Goal: Task Accomplishment & Management: Manage account settings

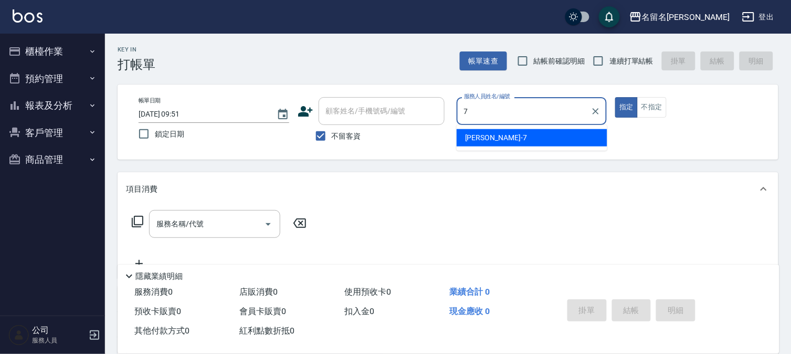
type input "7"
type button "true"
type input "[PERSON_NAME]-7"
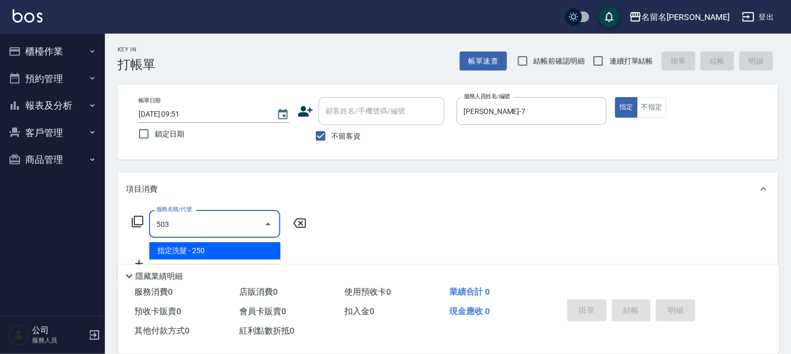
type input "指定洗髮(503)"
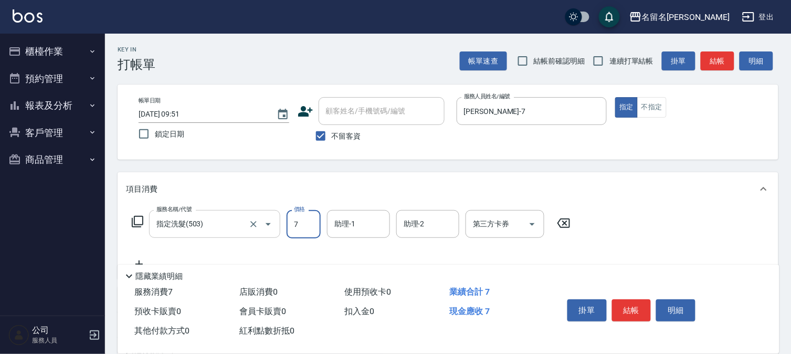
type input "7"
click at [208, 222] on input "指定洗髮(503)" at bounding box center [200, 224] width 92 height 18
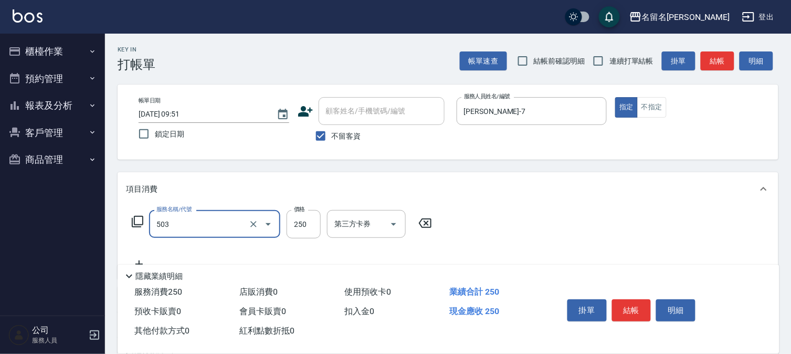
type input "指定洗髮(503)"
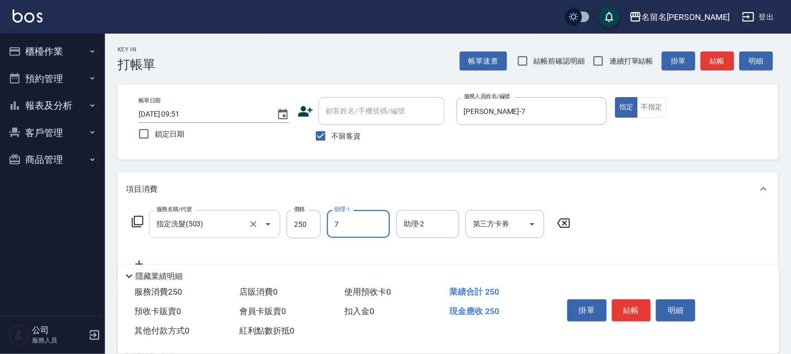
type input "[PERSON_NAME]-7"
click at [618, 303] on button "結帳" at bounding box center [631, 310] width 39 height 22
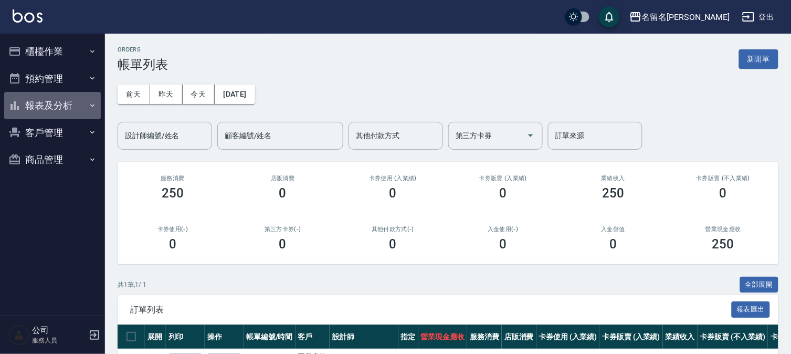
click at [51, 102] on button "報表及分析" at bounding box center [52, 105] width 97 height 27
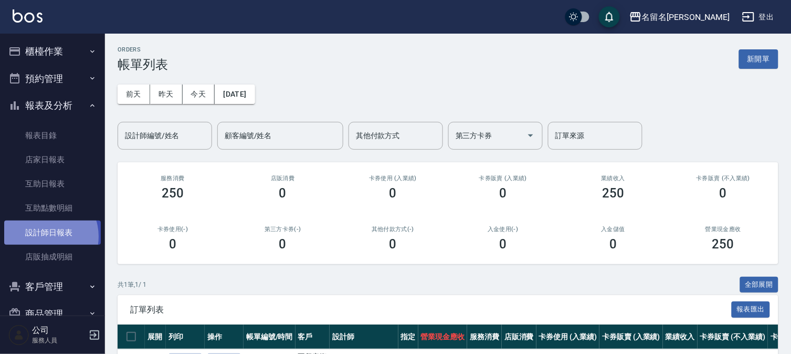
click at [45, 236] on link "設計師日報表" at bounding box center [52, 232] width 97 height 24
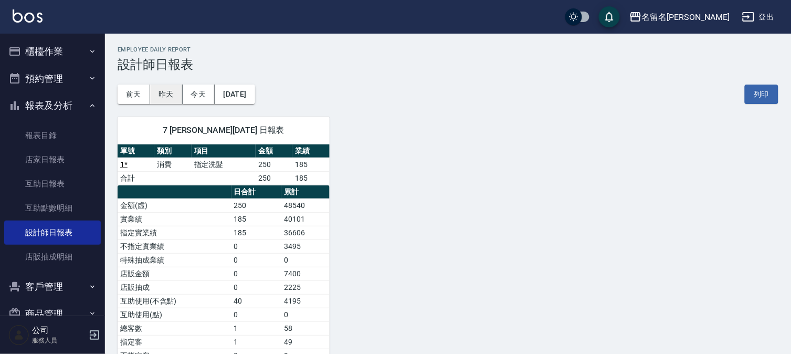
click at [168, 94] on button "昨天" at bounding box center [166, 93] width 33 height 19
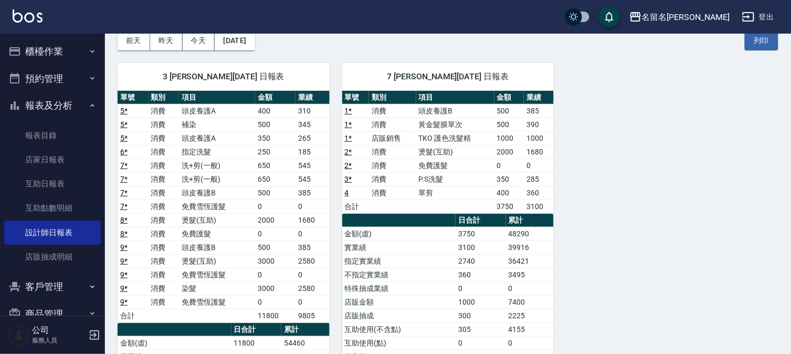
scroll to position [116, 0]
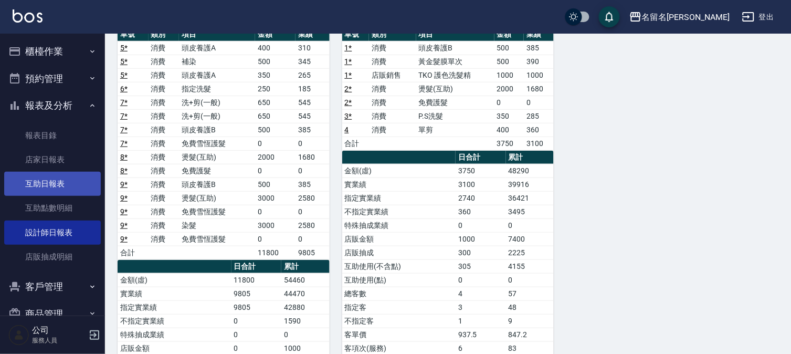
click at [54, 184] on link "互助日報表" at bounding box center [52, 184] width 97 height 24
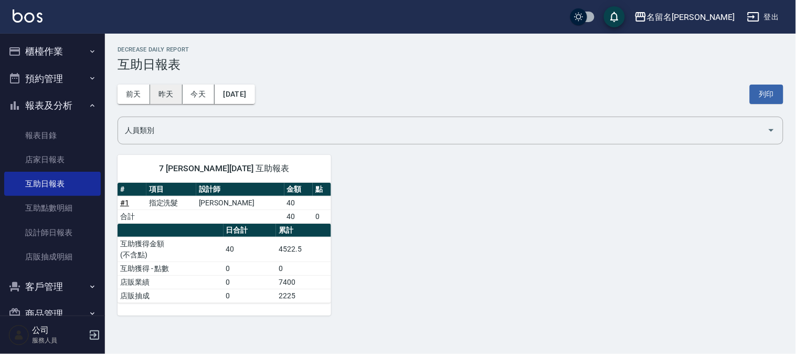
click at [162, 93] on button "昨天" at bounding box center [166, 93] width 33 height 19
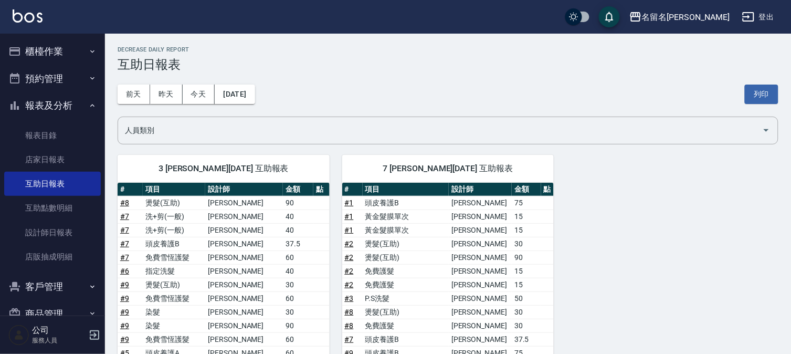
click at [61, 51] on button "櫃檯作業" at bounding box center [52, 51] width 97 height 27
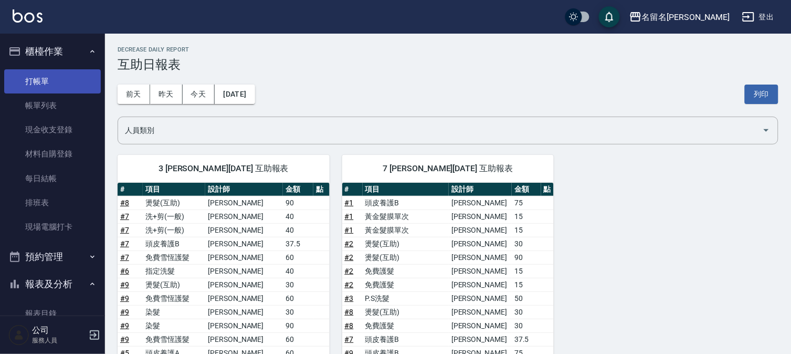
click at [54, 82] on link "打帳單" at bounding box center [52, 81] width 97 height 24
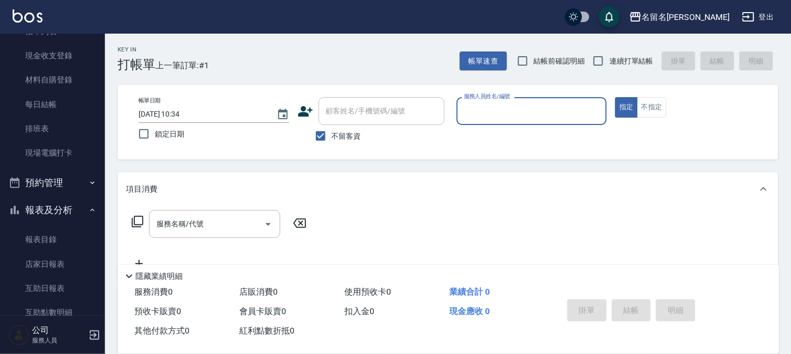
scroll to position [116, 0]
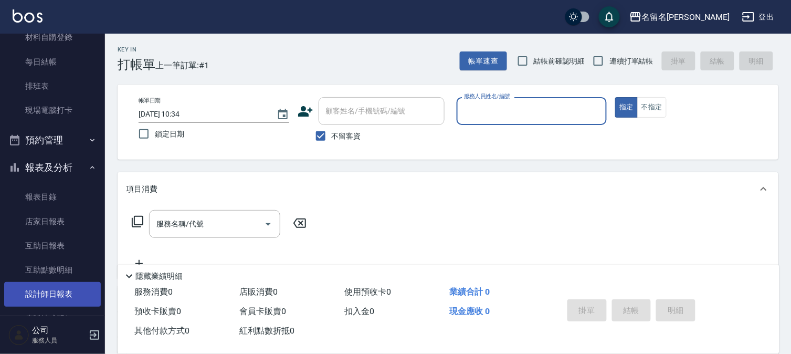
click at [59, 291] on link "設計師日報表" at bounding box center [52, 294] width 97 height 24
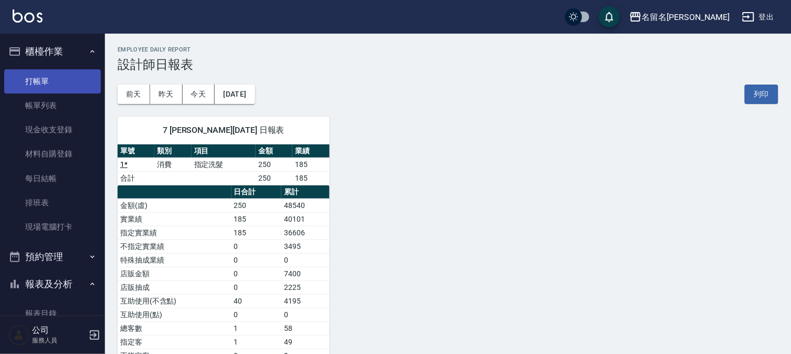
click at [67, 76] on link "打帳單" at bounding box center [52, 81] width 97 height 24
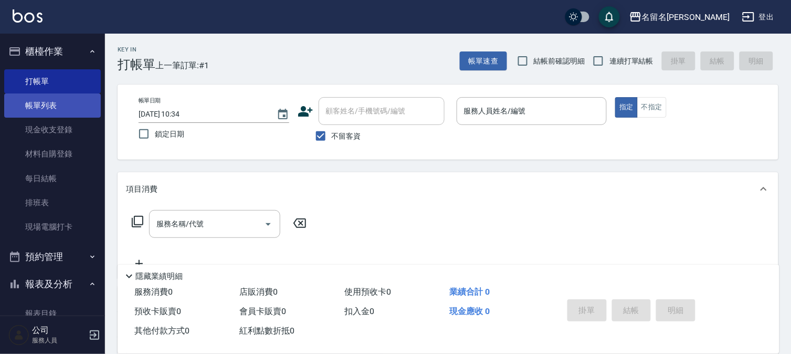
click at [60, 104] on link "帳單列表" at bounding box center [52, 105] width 97 height 24
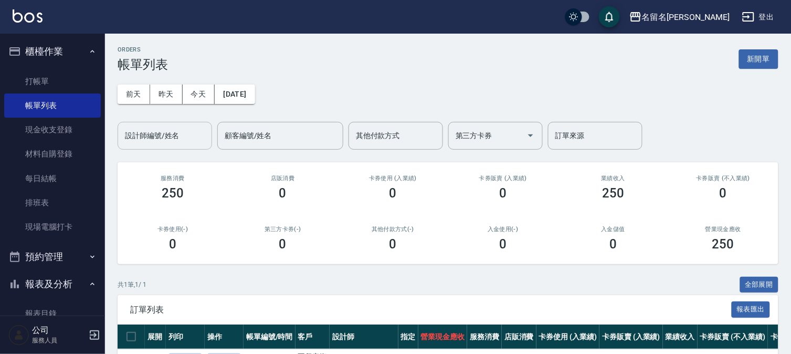
click at [182, 129] on input "設計師編號/姓名" at bounding box center [164, 135] width 85 height 18
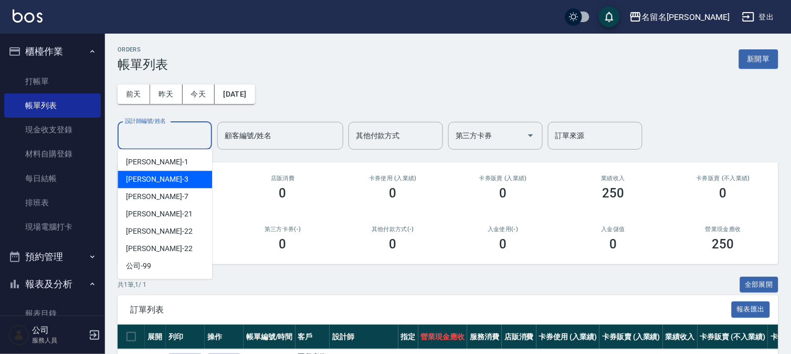
click at [171, 180] on div "[PERSON_NAME]-3" at bounding box center [165, 179] width 94 height 17
type input "[PERSON_NAME]-3"
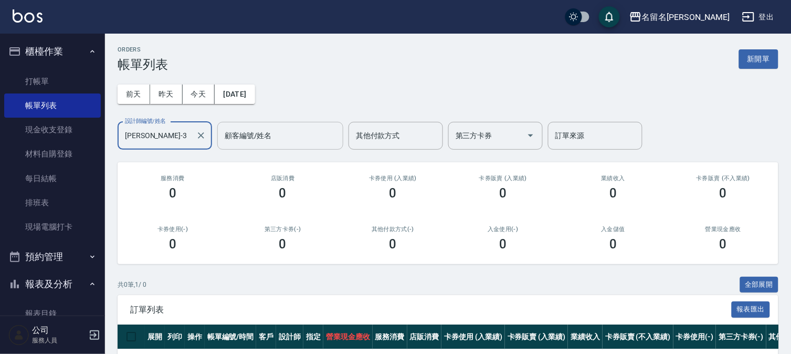
click at [253, 135] on input "顧客編號/姓名" at bounding box center [280, 135] width 116 height 18
click at [165, 92] on button "昨天" at bounding box center [166, 93] width 33 height 19
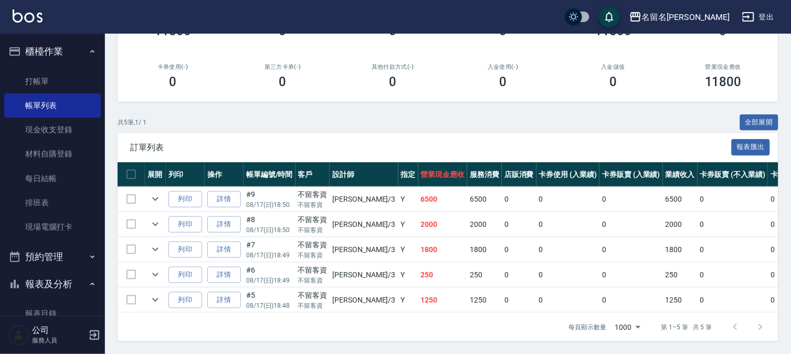
scroll to position [171, 0]
click at [228, 191] on link "詳情" at bounding box center [224, 199] width 34 height 16
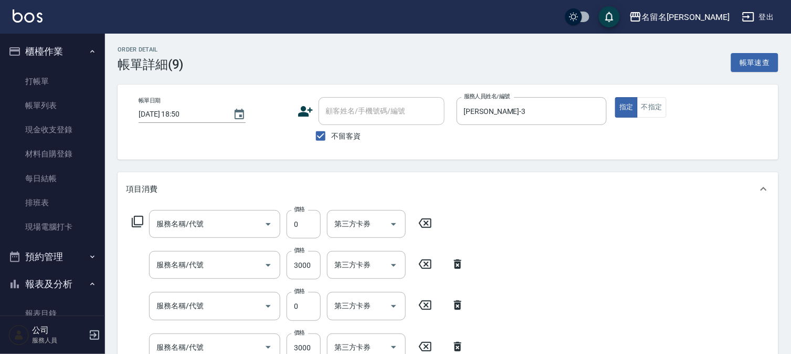
type input "[DATE] 18:50"
checkbox input "true"
type input "[PERSON_NAME]-3"
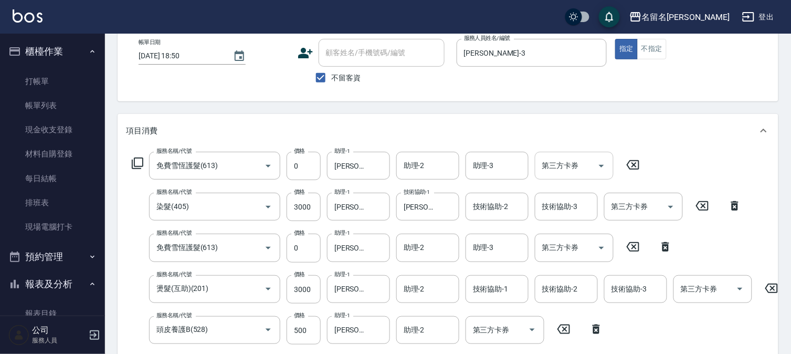
type input "免費雪恆護髮(613)"
type input "染髮(405)"
type input "免費雪恆護髮(613)"
type input "燙髮(互助)(201)"
type input "頭皮養護B(528)"
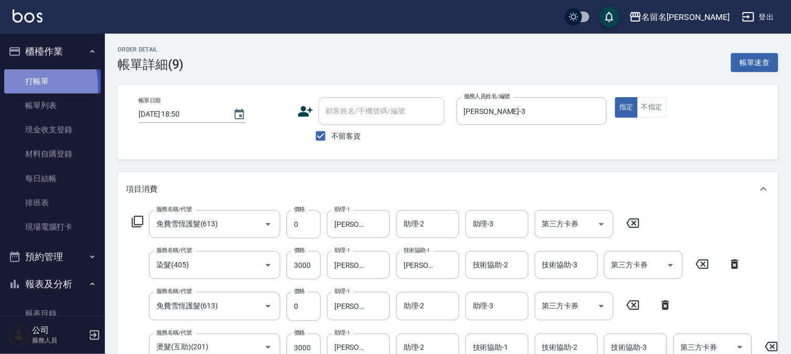
click at [31, 86] on link "打帳單" at bounding box center [52, 81] width 97 height 24
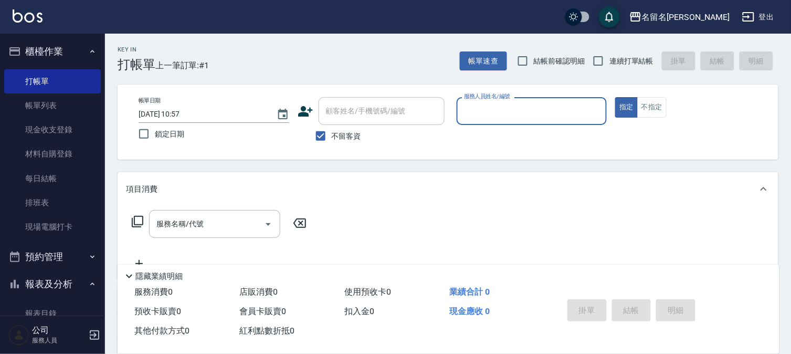
click at [511, 120] on input "服務人員姓名/編號" at bounding box center [531, 111] width 141 height 18
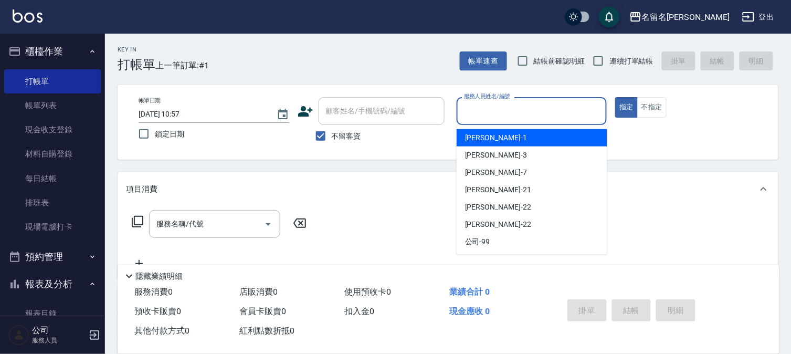
click at [500, 133] on div "[PERSON_NAME]-1" at bounding box center [531, 137] width 151 height 17
type input "[PERSON_NAME]-1"
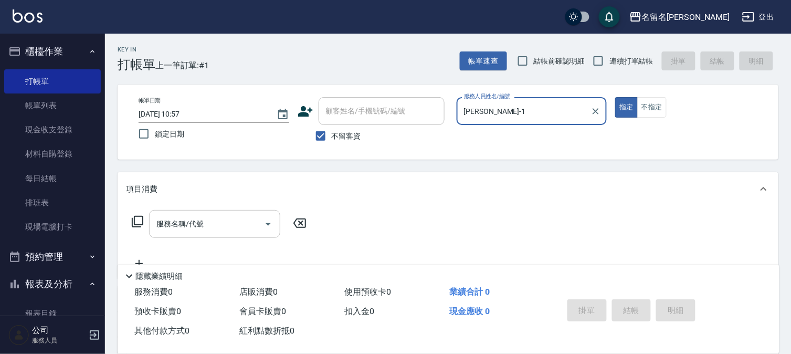
drag, startPoint x: 162, startPoint y: 228, endPoint x: 170, endPoint y: 228, distance: 8.4
click at [168, 228] on input "服務名稱/代號" at bounding box center [207, 224] width 106 height 18
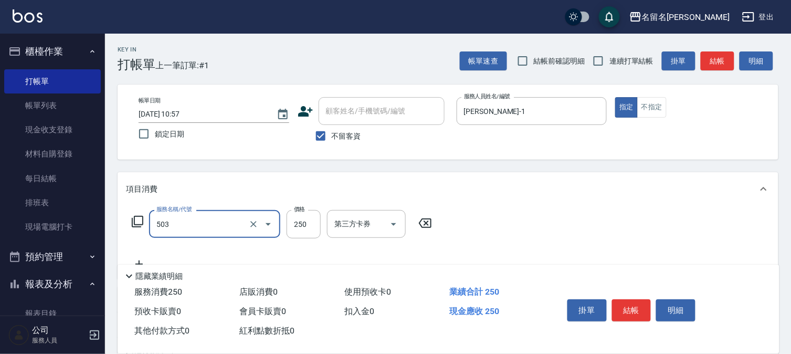
type input "指定洗髮(503)"
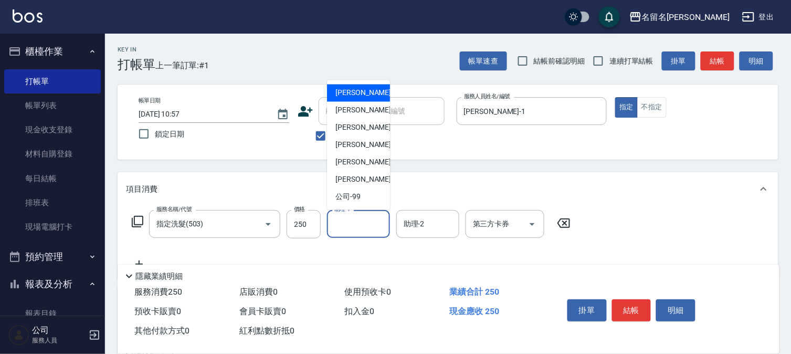
drag, startPoint x: 371, startPoint y: 218, endPoint x: 368, endPoint y: 139, distance: 78.8
click at [371, 217] on input "助理-1" at bounding box center [359, 224] width 54 height 18
click at [370, 107] on div "[PERSON_NAME]-3" at bounding box center [358, 110] width 63 height 17
type input "[PERSON_NAME]-3"
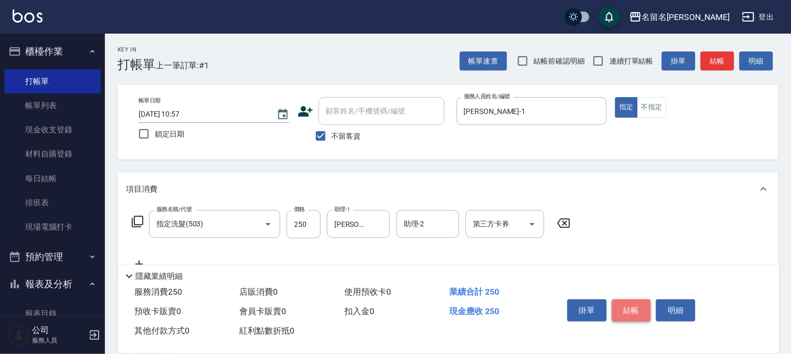
click at [631, 299] on button "結帳" at bounding box center [631, 310] width 39 height 22
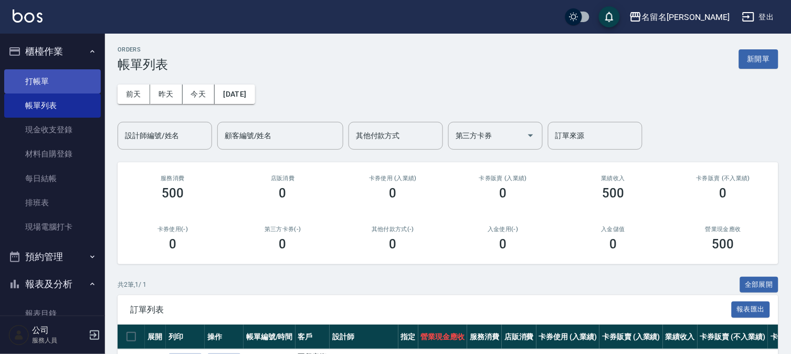
click at [46, 80] on link "打帳單" at bounding box center [52, 81] width 97 height 24
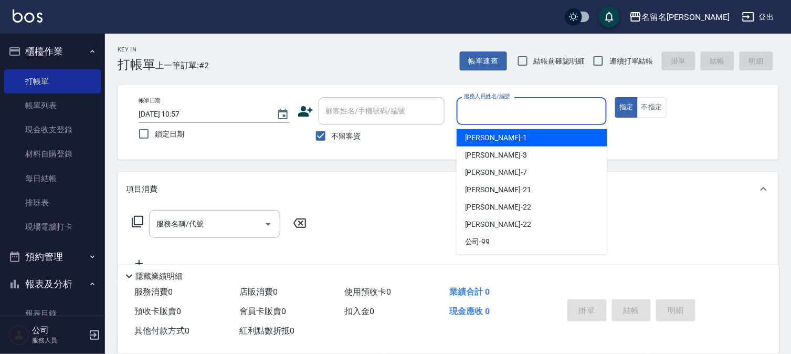
click at [506, 116] on input "服務人員姓名/編號" at bounding box center [531, 111] width 141 height 18
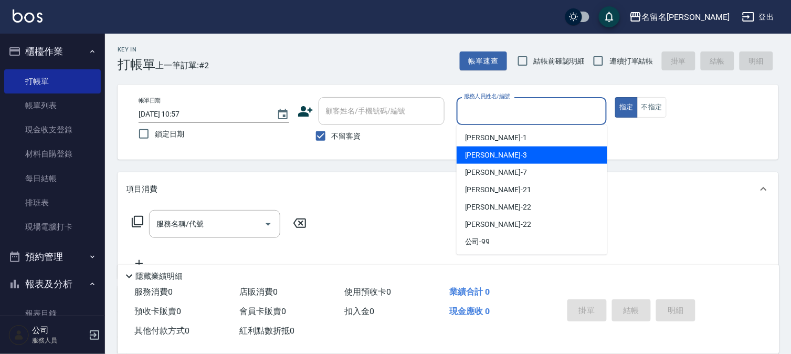
drag, startPoint x: 483, startPoint y: 151, endPoint x: 278, endPoint y: 205, distance: 212.2
click at [483, 151] on span "[PERSON_NAME]-3" at bounding box center [496, 155] width 62 height 11
type input "[PERSON_NAME]-3"
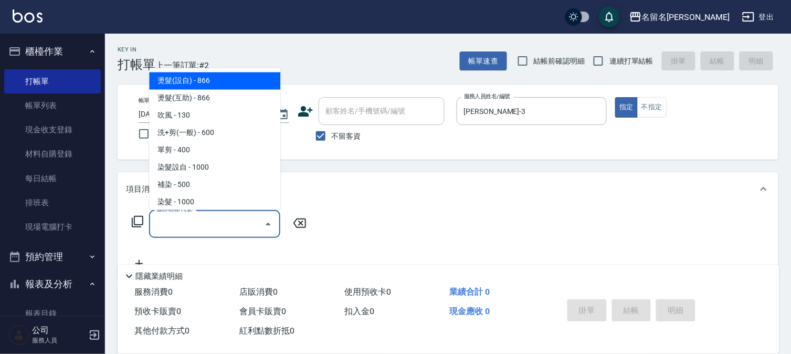
drag, startPoint x: 188, startPoint y: 222, endPoint x: 448, endPoint y: 206, distance: 260.3
click at [206, 222] on input "服務名稱/代號" at bounding box center [207, 224] width 106 height 18
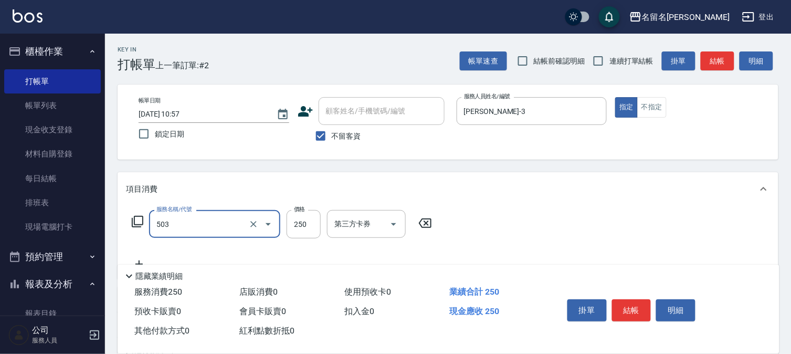
type input "指定洗髮(503)"
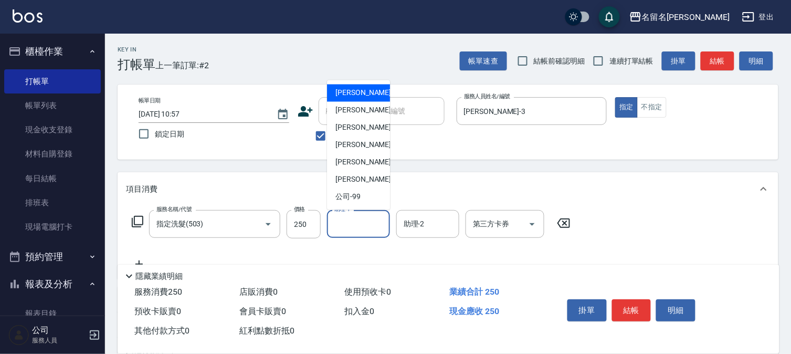
click at [347, 227] on input "助理-1" at bounding box center [359, 224] width 54 height 18
click at [360, 117] on div "[PERSON_NAME]-3" at bounding box center [358, 110] width 63 height 17
type input "[PERSON_NAME]-3"
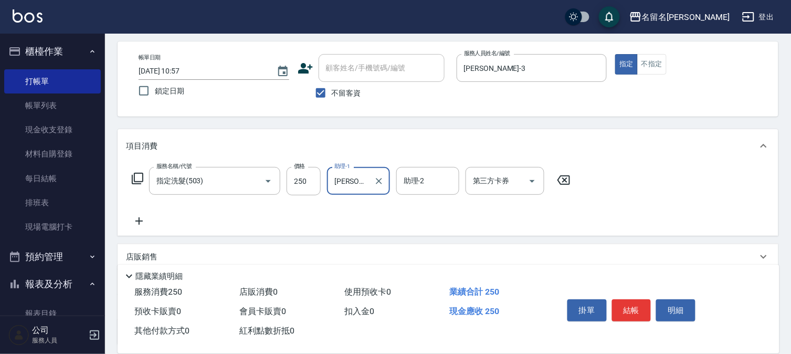
scroll to position [133, 0]
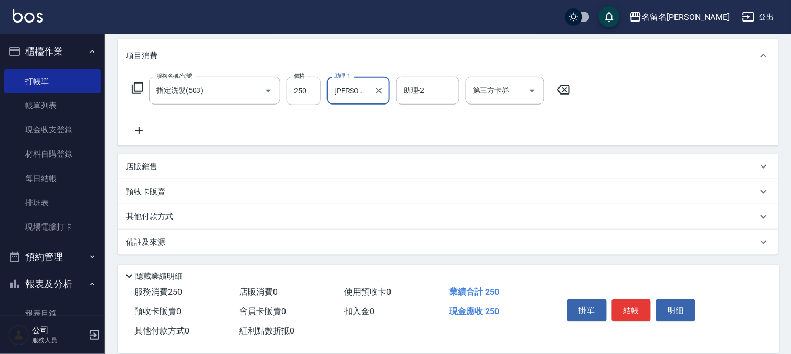
click at [142, 128] on icon at bounding box center [139, 130] width 26 height 13
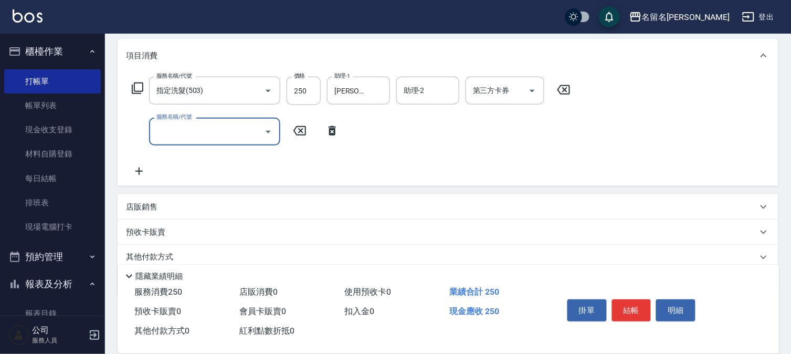
click at [165, 134] on input "服務名稱/代號" at bounding box center [207, 131] width 106 height 18
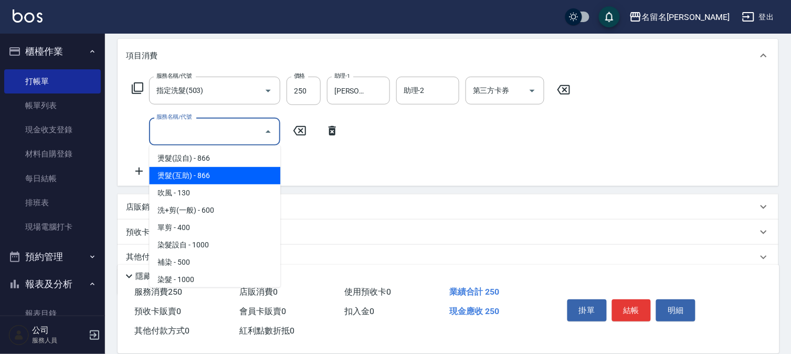
scroll to position [58, 0]
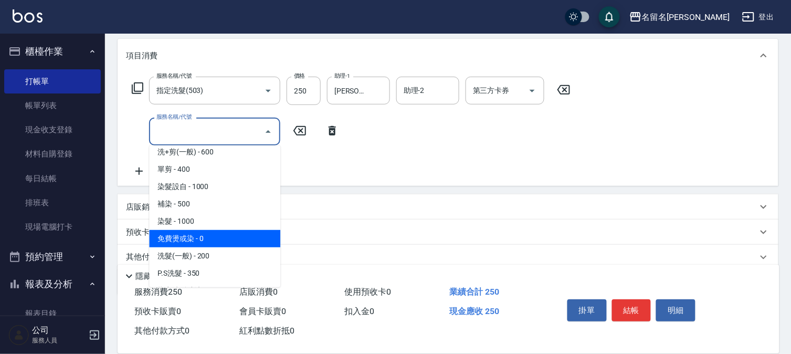
click at [228, 234] on span "免費燙或染 - 0" at bounding box center [214, 238] width 131 height 17
type input "免費燙或染(416)"
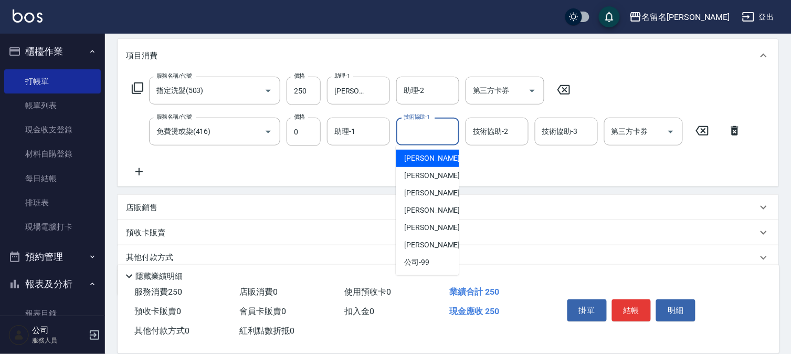
click at [429, 127] on input "技術協助-1" at bounding box center [428, 131] width 54 height 18
click at [427, 176] on span "[PERSON_NAME]-3" at bounding box center [435, 175] width 62 height 11
type input "[PERSON_NAME]-3"
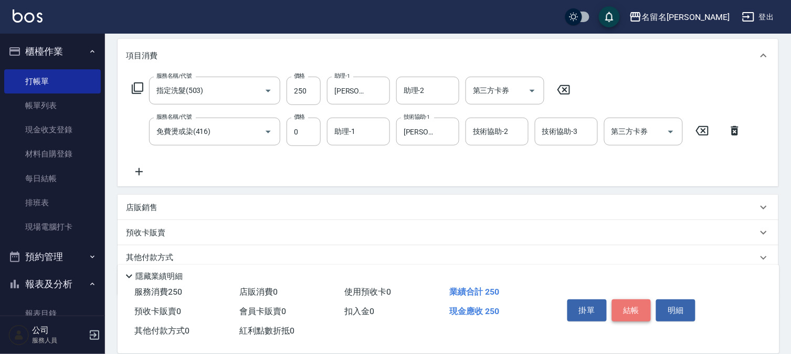
click at [637, 301] on button "結帳" at bounding box center [631, 310] width 39 height 22
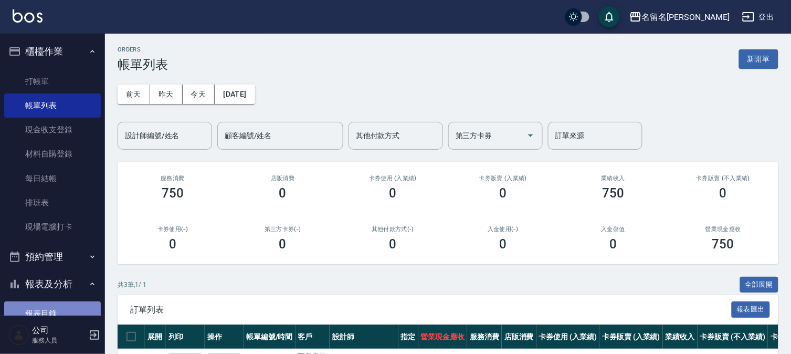
click at [53, 307] on link "報表目錄" at bounding box center [52, 313] width 97 height 24
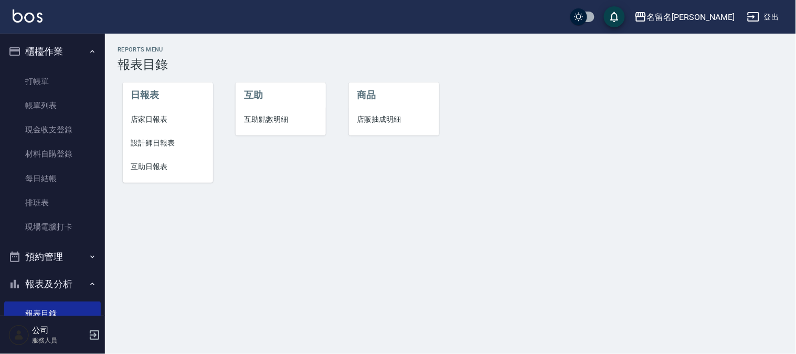
click at [153, 140] on span "設計師日報表" at bounding box center [167, 142] width 73 height 11
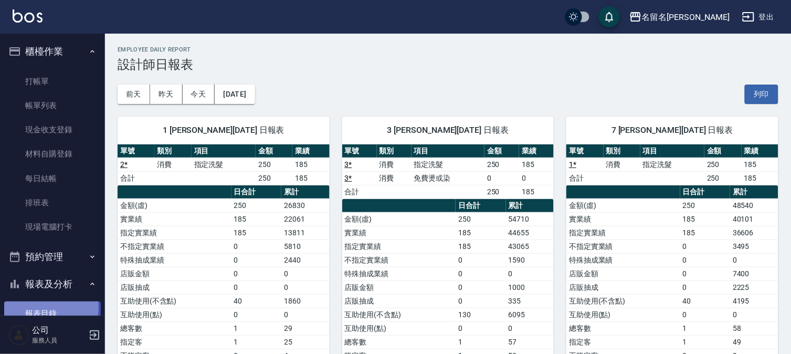
click at [38, 307] on link "報表目錄" at bounding box center [52, 313] width 97 height 24
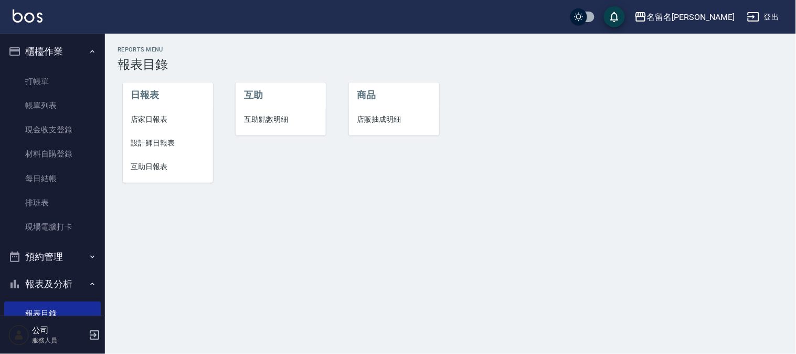
click at [154, 161] on span "互助日報表" at bounding box center [167, 166] width 73 height 11
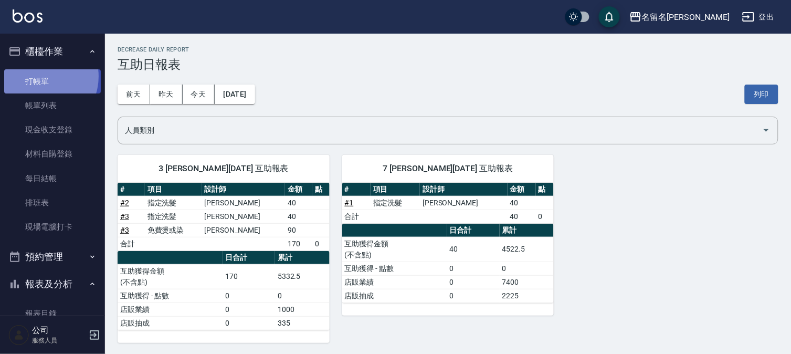
click at [39, 76] on link "打帳單" at bounding box center [52, 81] width 97 height 24
